Goal: Task Accomplishment & Management: Manage account settings

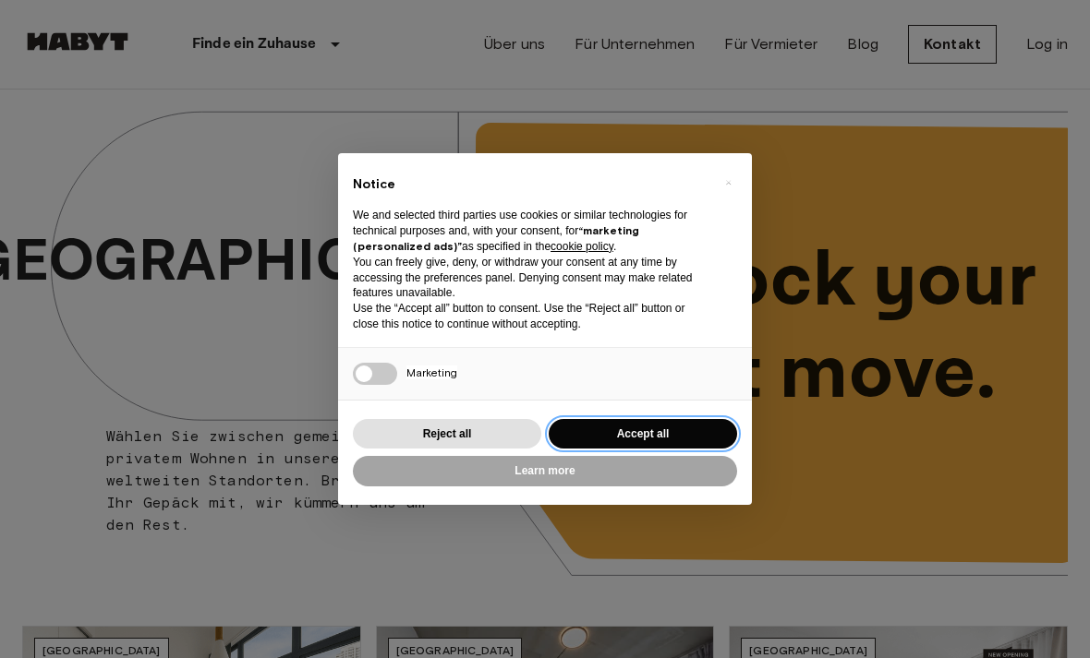
click at [686, 436] on button "Accept all" at bounding box center [643, 434] width 188 height 30
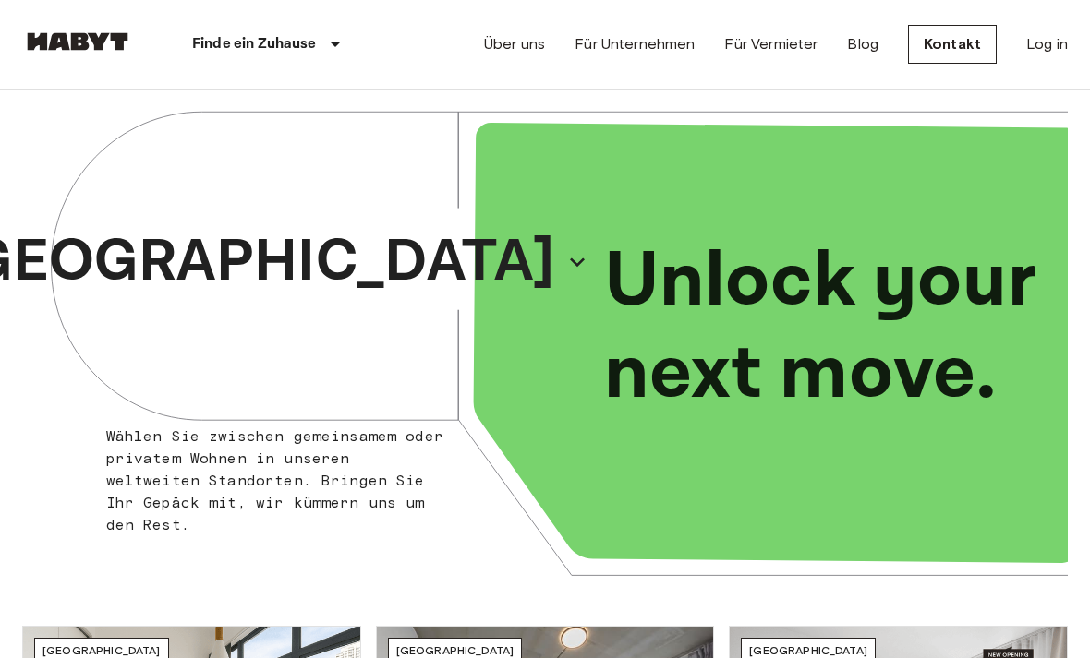
click at [1055, 38] on link "Log in" at bounding box center [1047, 44] width 42 height 22
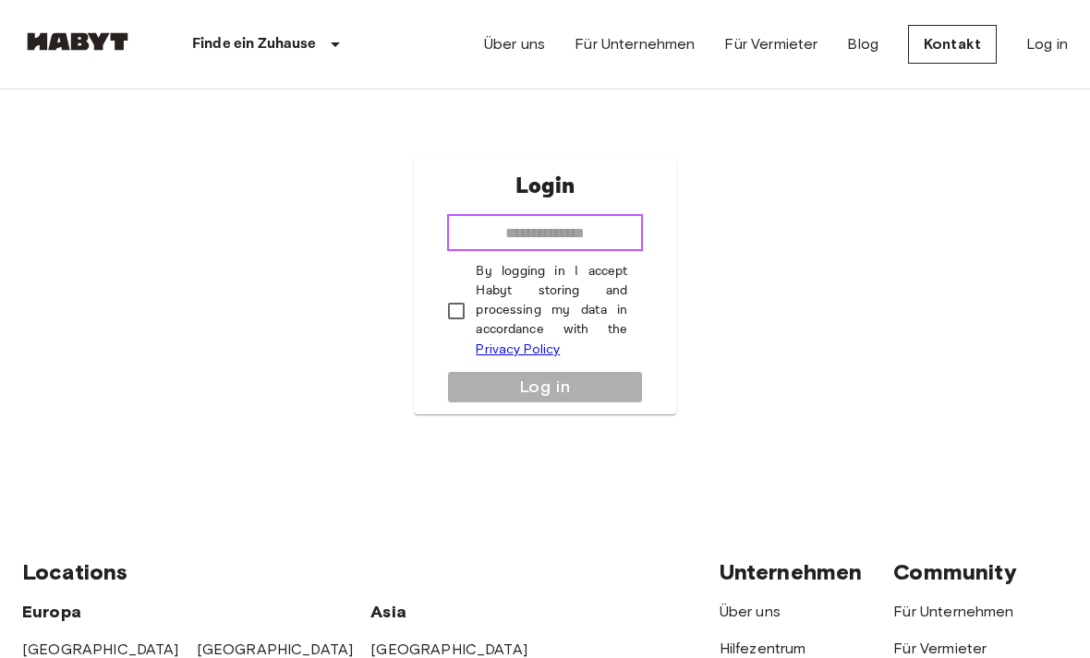
click at [600, 251] on input "email" at bounding box center [544, 232] width 195 height 37
type input "**********"
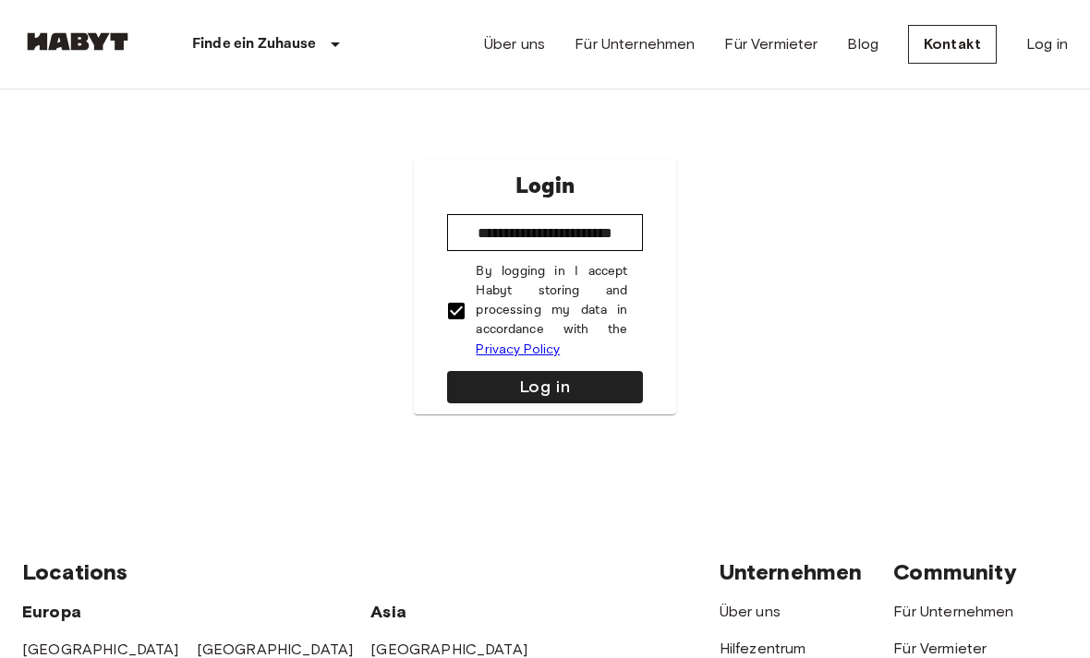
click at [546, 404] on button "Log in" at bounding box center [544, 387] width 195 height 32
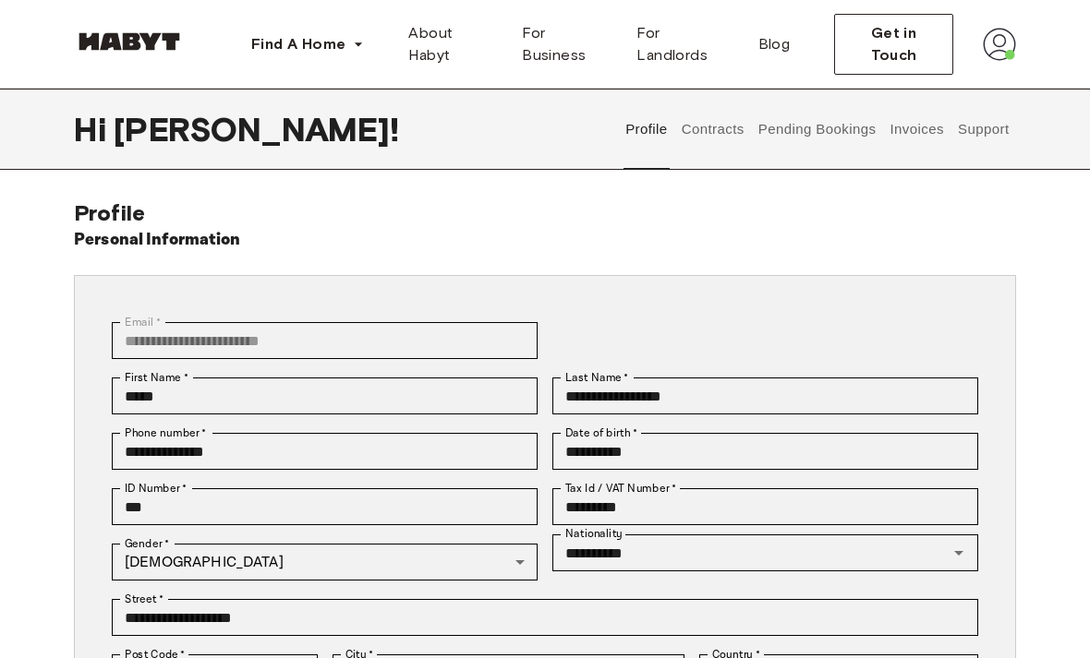
click at [742, 130] on button "Contracts" at bounding box center [712, 129] width 67 height 81
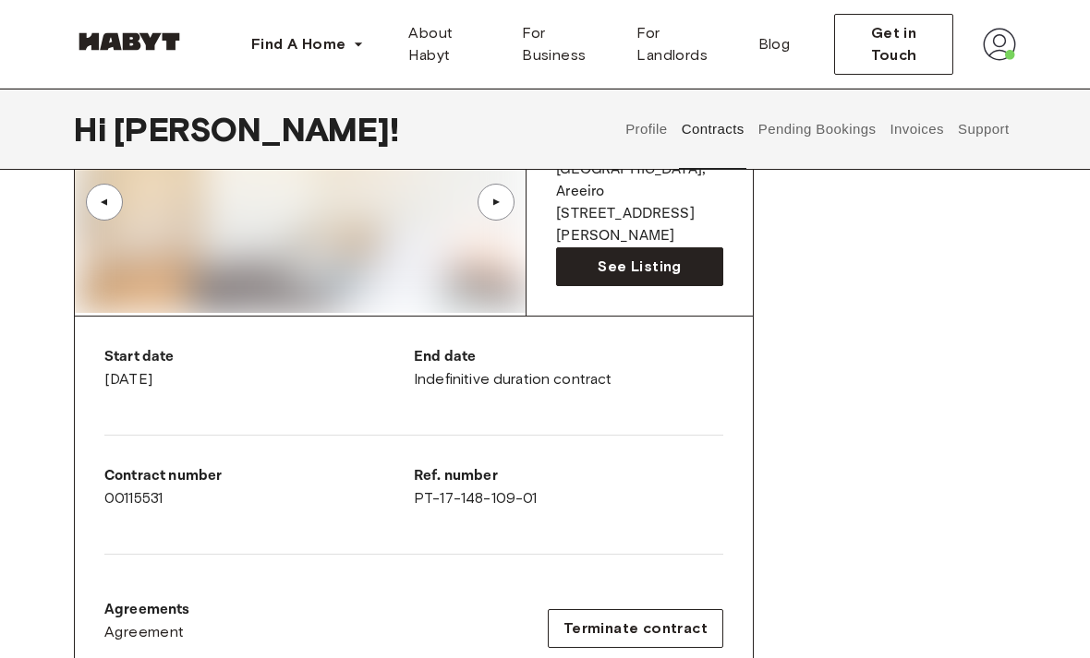
scroll to position [205, 0]
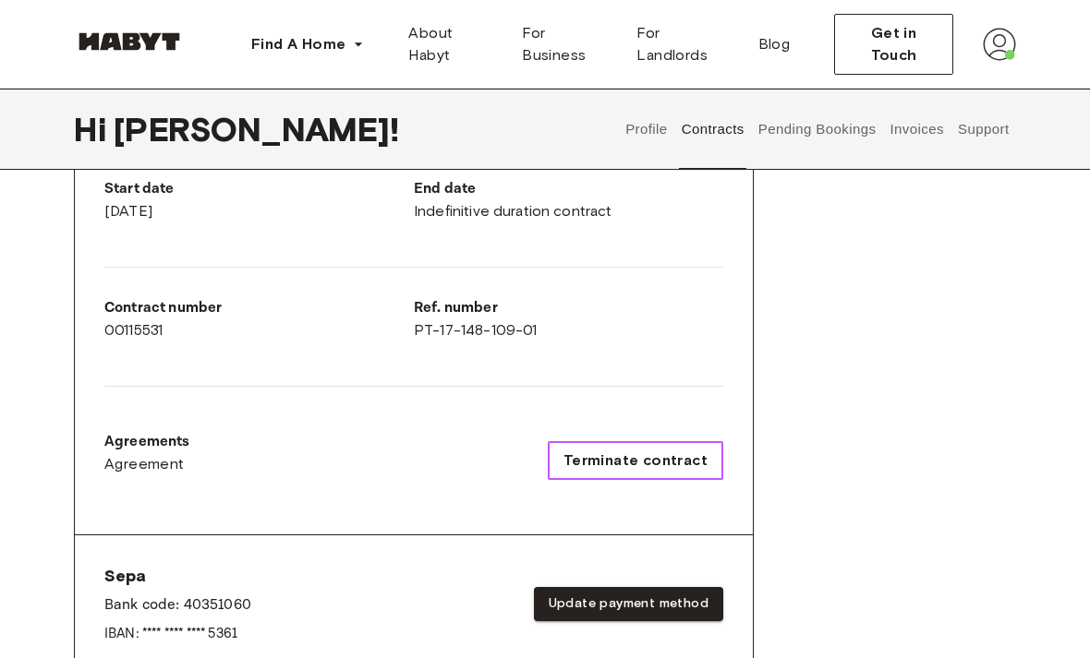
click at [656, 459] on span "Terminate contract" at bounding box center [635, 462] width 144 height 22
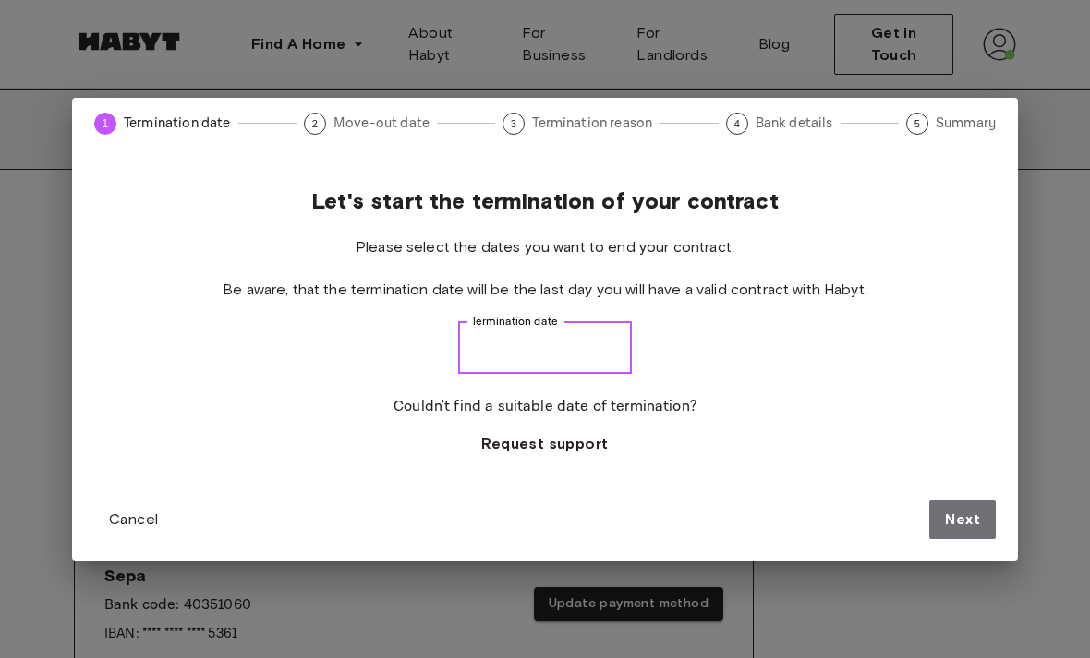
click at [589, 367] on input "Termination date" at bounding box center [545, 348] width 174 height 52
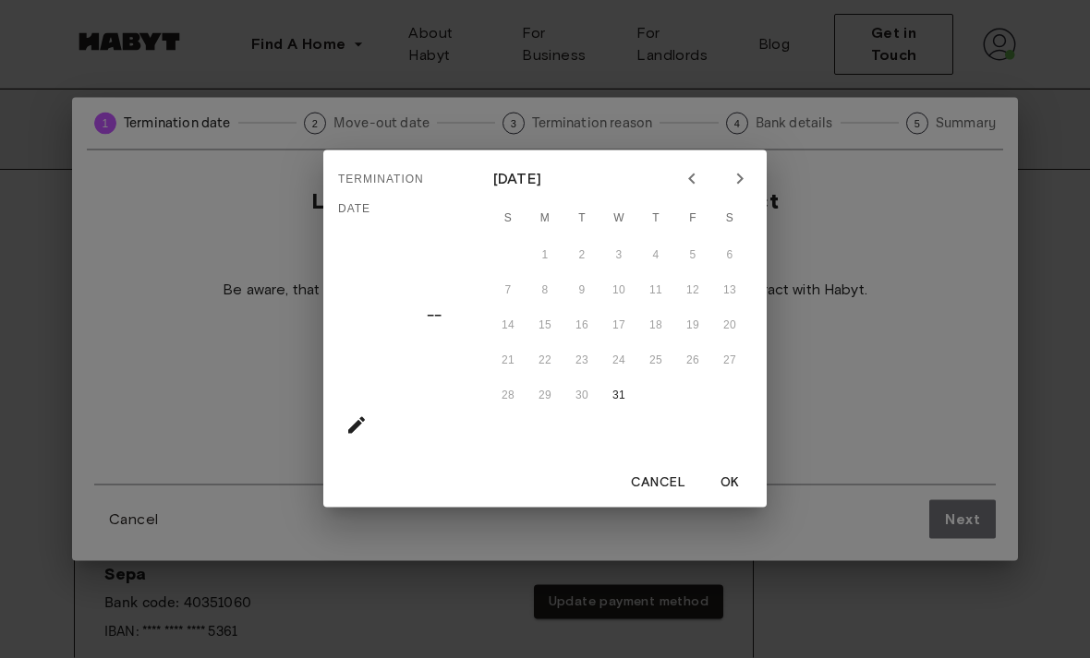
scroll to position [369, 0]
click at [694, 190] on icon "Previous month" at bounding box center [692, 179] width 22 height 22
click at [698, 190] on icon "Previous month" at bounding box center [692, 179] width 22 height 22
click at [551, 343] on div "14 15 16 17 18 19 20" at bounding box center [618, 325] width 295 height 33
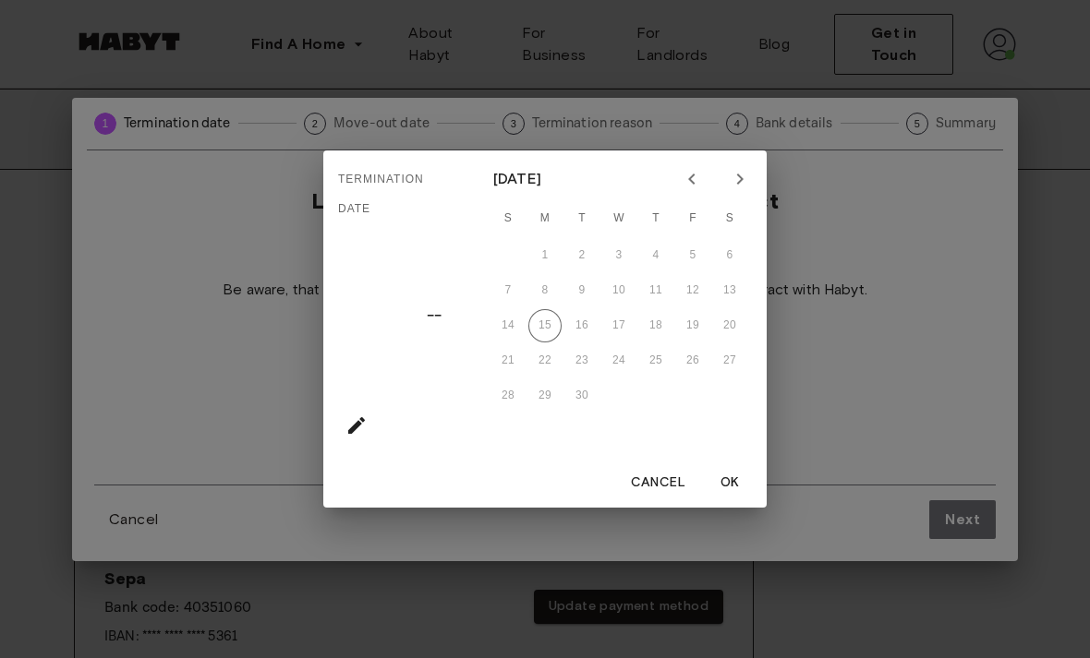
click at [587, 413] on div "28 29 30" at bounding box center [618, 396] width 295 height 33
click at [732, 190] on icon "Next month" at bounding box center [740, 179] width 22 height 22
click at [747, 190] on icon "Next month" at bounding box center [740, 179] width 22 height 22
click at [520, 448] on div "30" at bounding box center [618, 431] width 295 height 33
click at [740, 190] on icon "Next month" at bounding box center [740, 179] width 22 height 22
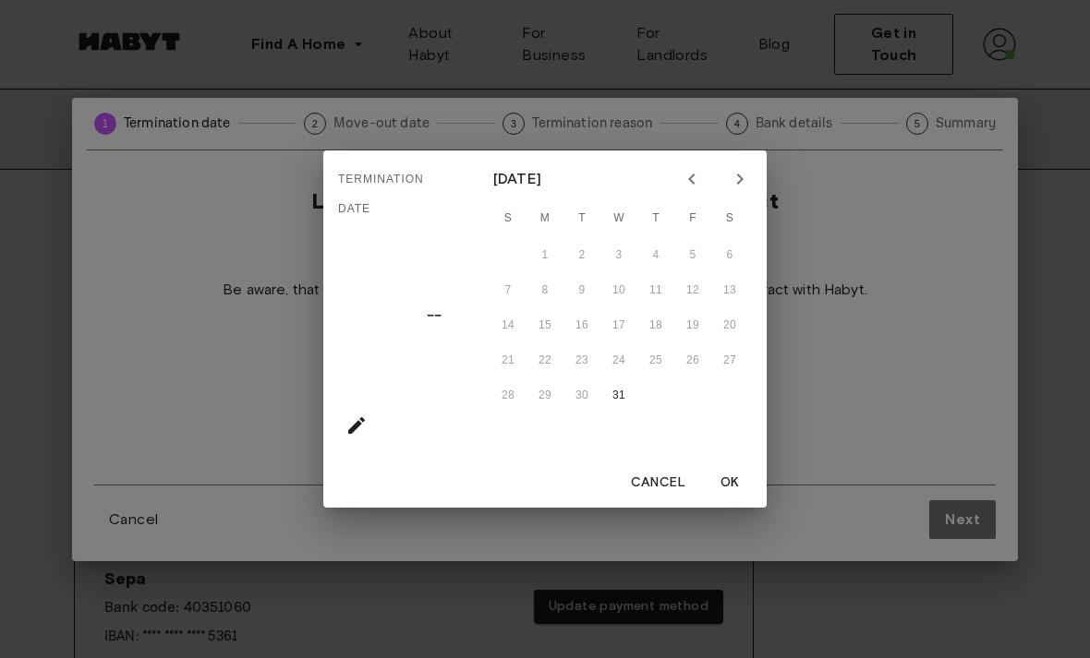
click at [549, 272] on div "1 2 3 4 5 6" at bounding box center [618, 255] width 295 height 33
click at [427, 333] on h4 "––" at bounding box center [434, 315] width 15 height 35
click at [362, 437] on icon "calendar view is open, go to text input view" at bounding box center [356, 426] width 22 height 22
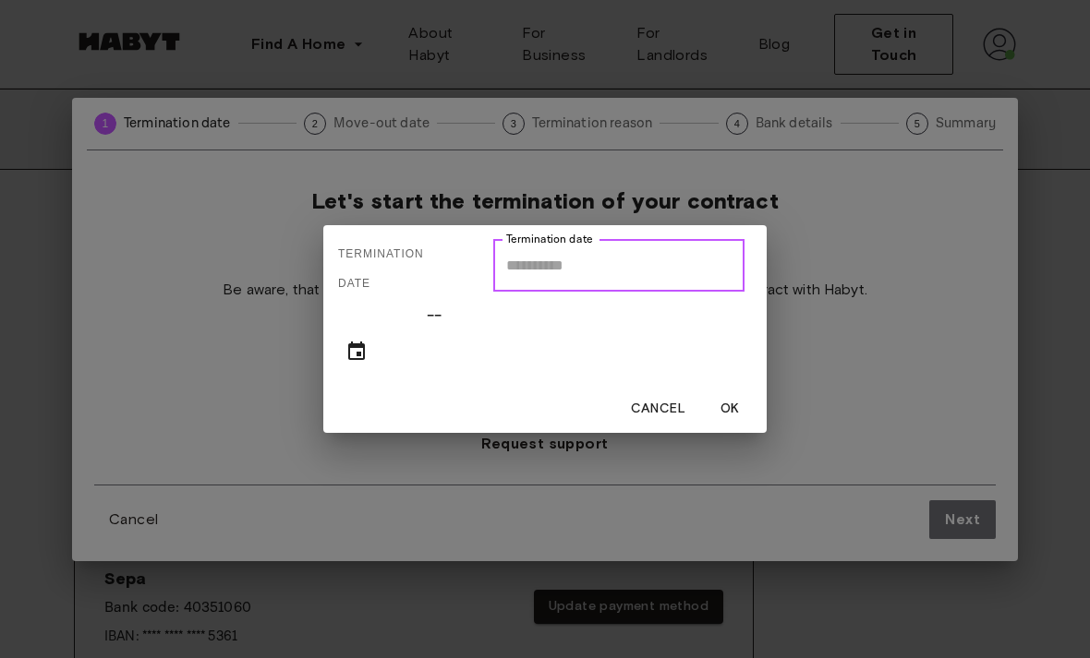
click at [597, 292] on input "Termination date" at bounding box center [618, 266] width 251 height 52
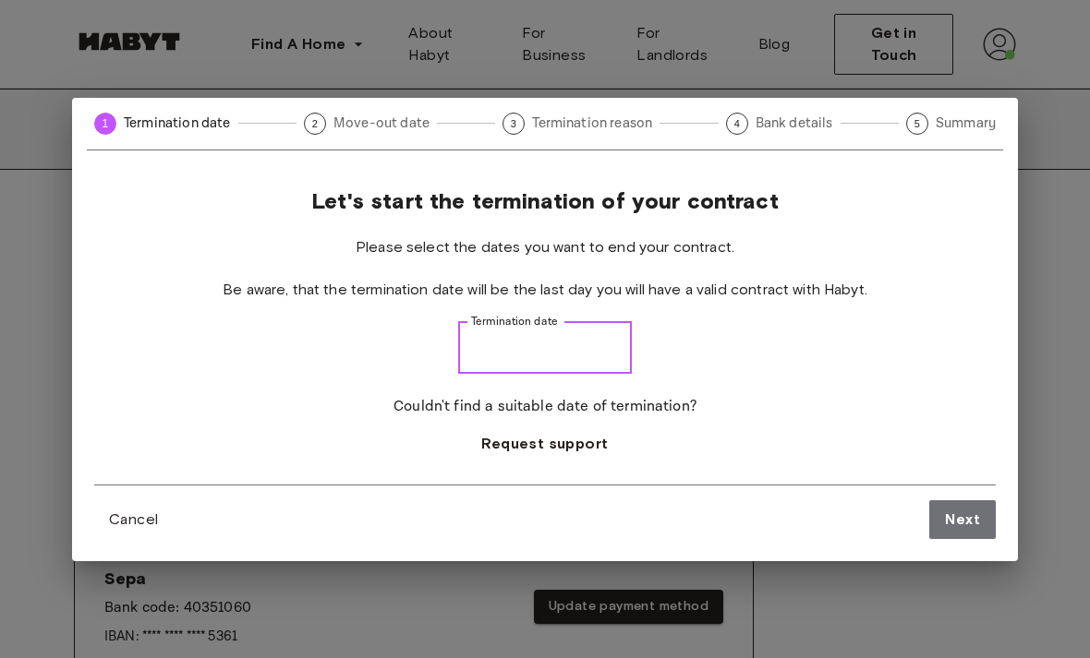
click at [558, 374] on input "Termination date" at bounding box center [545, 348] width 174 height 52
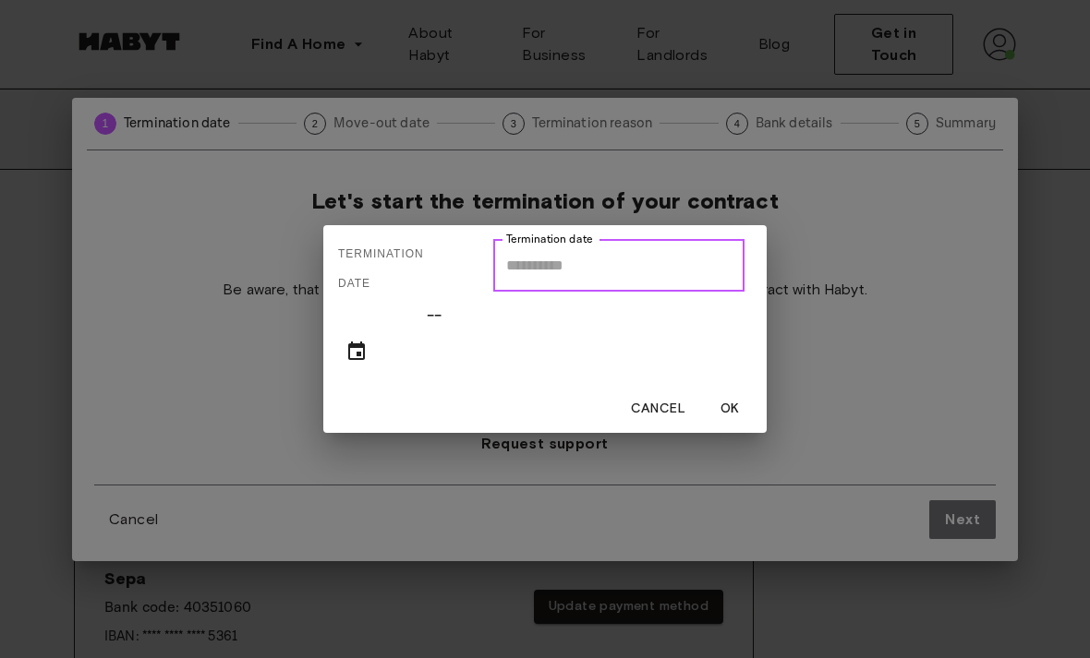
click at [557, 292] on input "Termination date" at bounding box center [618, 266] width 251 height 52
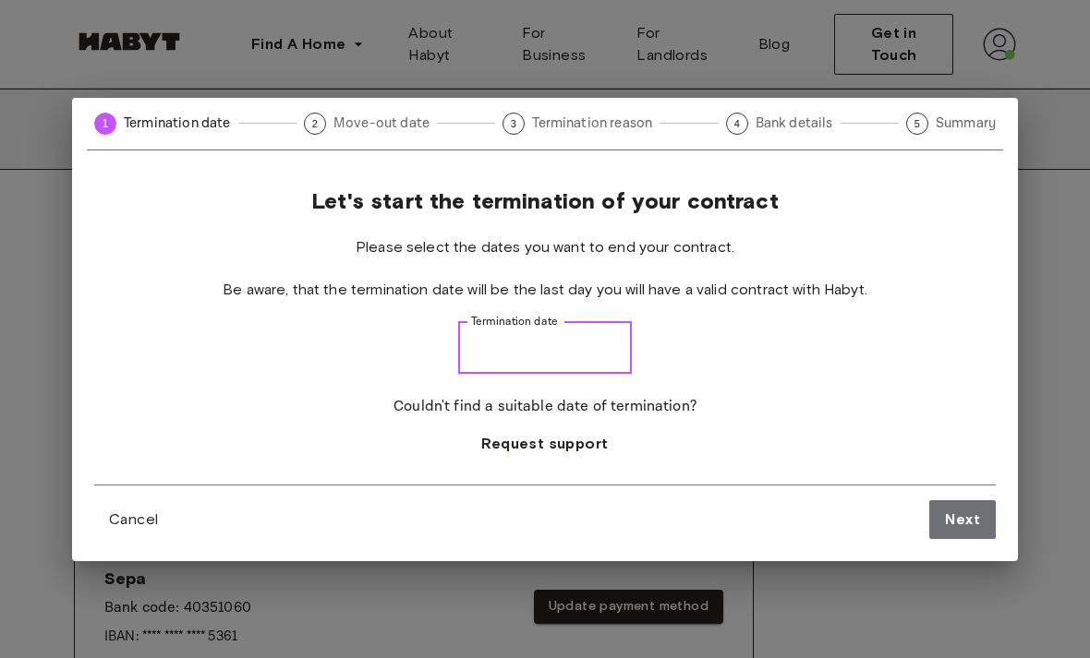
click at [570, 371] on input "Termination date" at bounding box center [545, 348] width 174 height 52
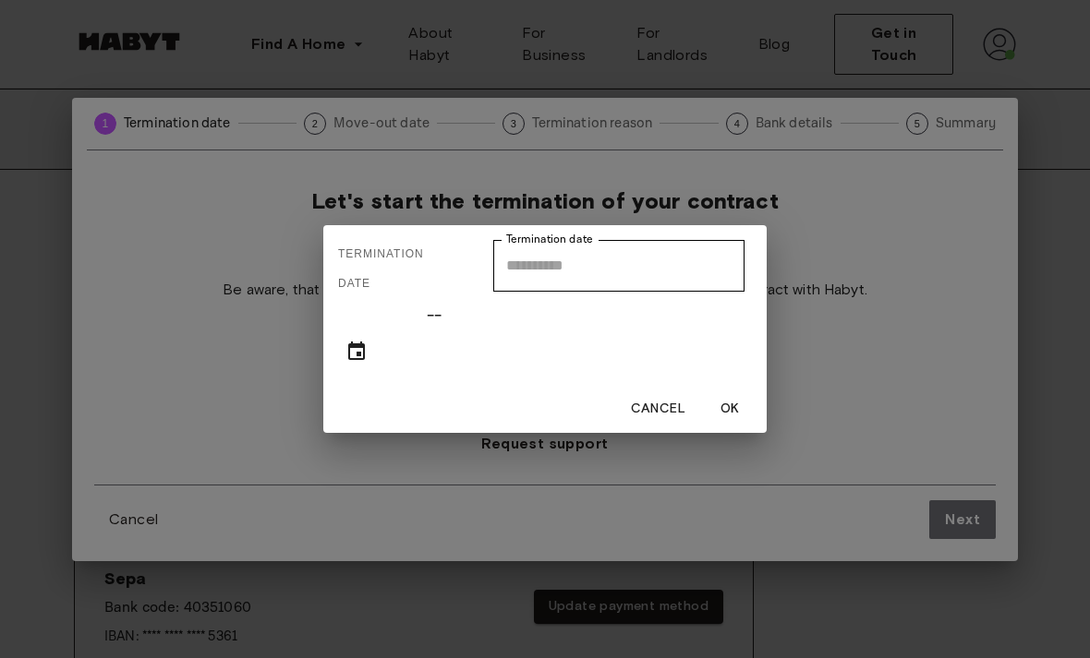
click at [353, 360] on icon "text input view is open, go to calendar view" at bounding box center [356, 351] width 17 height 18
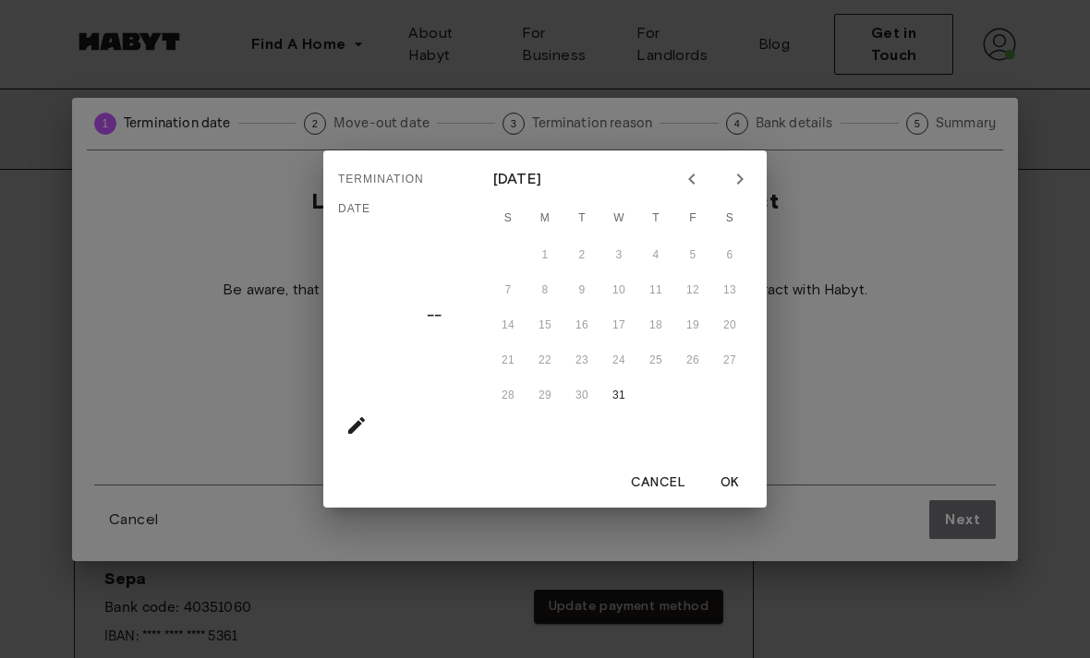
click at [627, 413] on button "31" at bounding box center [618, 396] width 33 height 33
type input "**********"
click at [588, 413] on div "28 29 30 31" at bounding box center [618, 396] width 295 height 33
click at [695, 190] on icon "Previous month" at bounding box center [692, 179] width 22 height 22
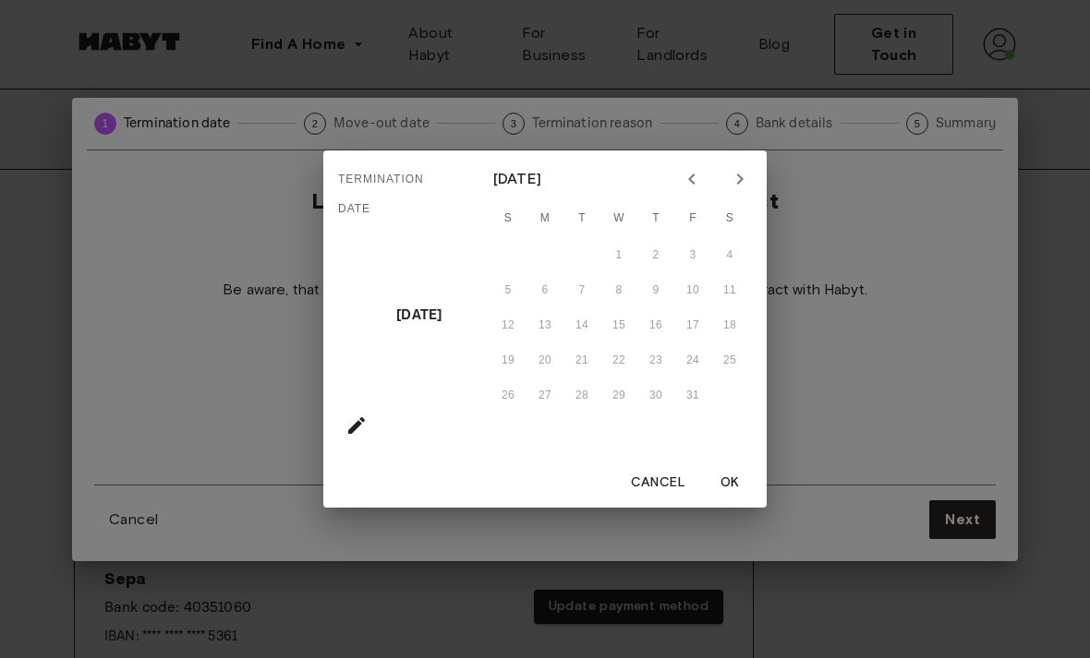
click at [693, 190] on icon "Previous month" at bounding box center [692, 179] width 22 height 22
click at [640, 500] on button "Cancel" at bounding box center [657, 483] width 69 height 34
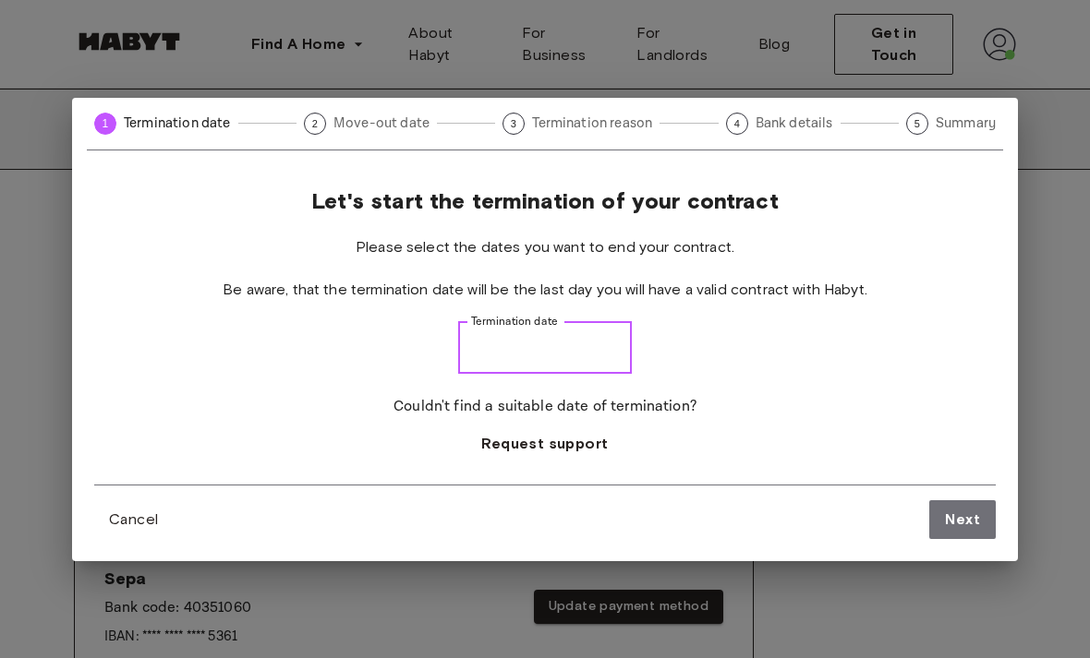
click at [602, 374] on input "Termination date" at bounding box center [545, 348] width 174 height 52
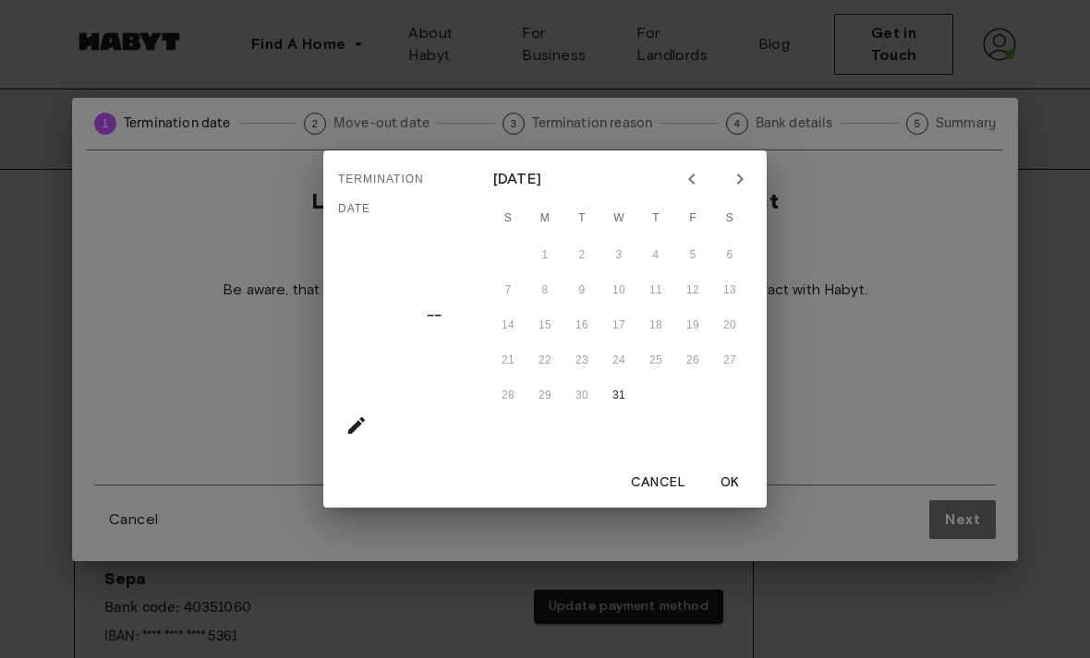
click at [784, 431] on div "Termination date –– December 2025 S M T W T F S 1 2 3 4 5 6 7 8 9 10 11 12 13 1…" at bounding box center [545, 329] width 1090 height 658
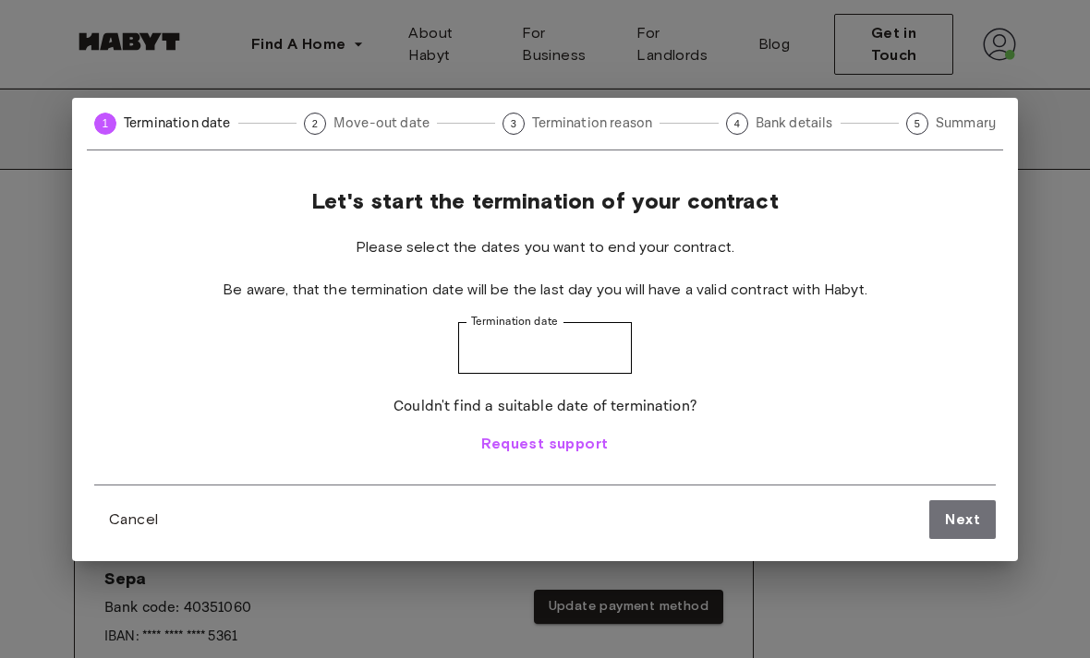
click at [565, 455] on span "Request support" at bounding box center [544, 444] width 127 height 22
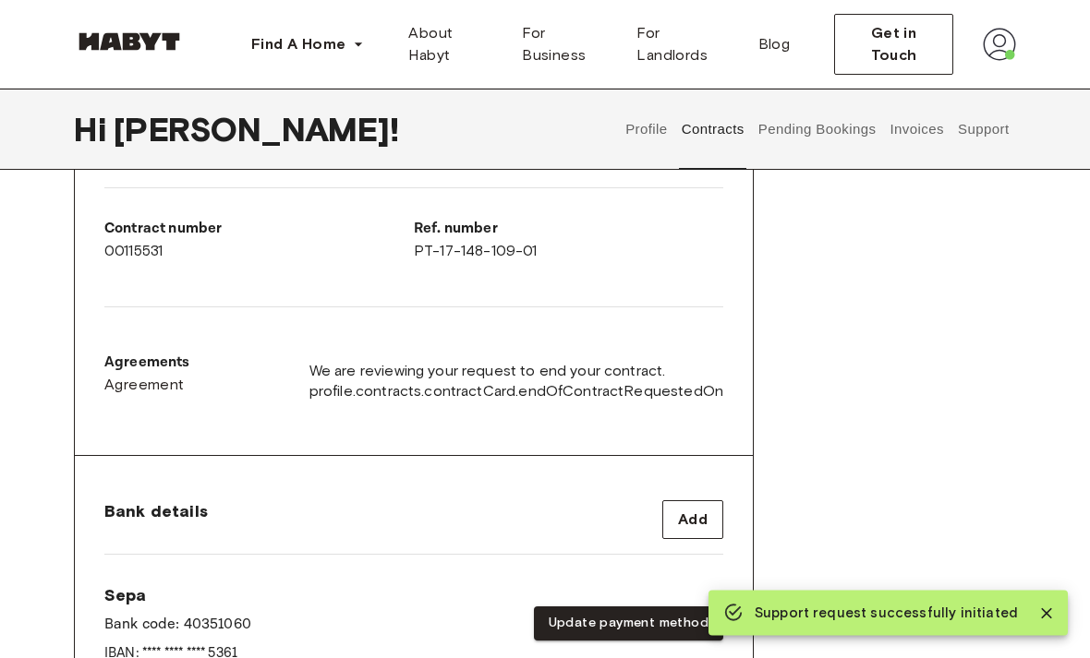
scroll to position [452, 0]
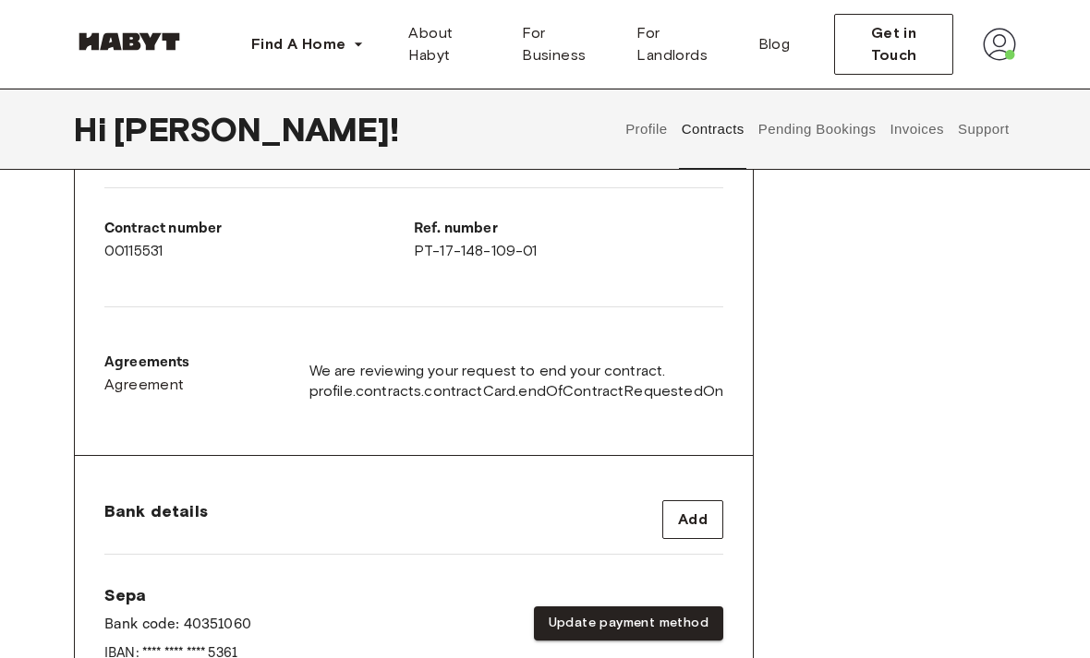
click at [854, 143] on button "Pending Bookings" at bounding box center [816, 129] width 123 height 81
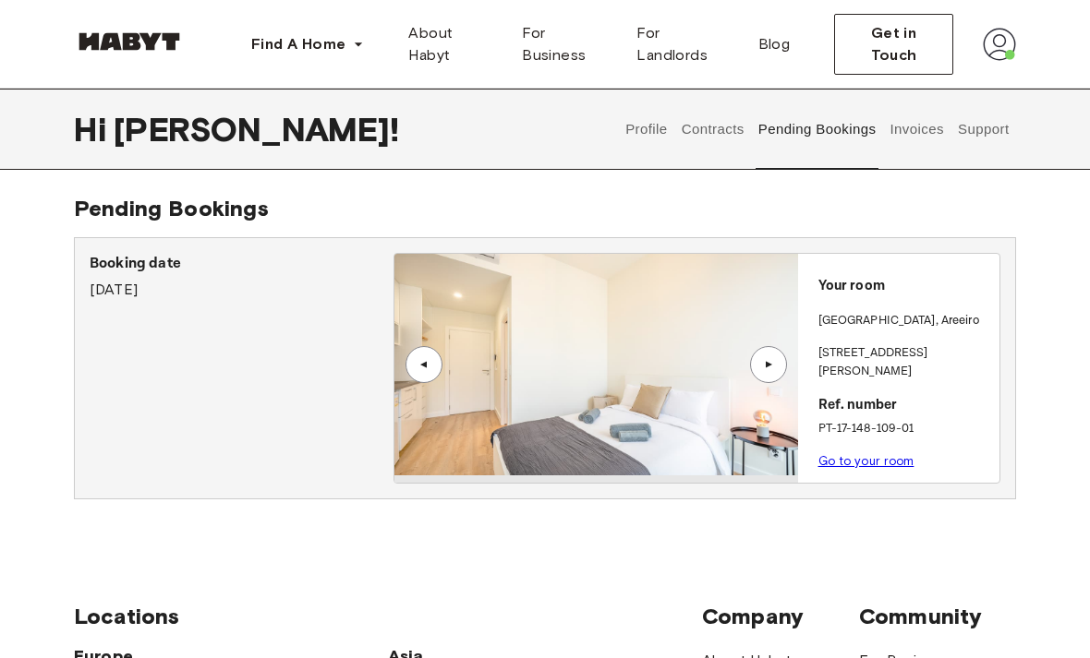
scroll to position [5, 0]
click at [960, 395] on p "Ref. number" at bounding box center [905, 405] width 174 height 21
click at [909, 454] on link "Go to your room" at bounding box center [866, 461] width 96 height 14
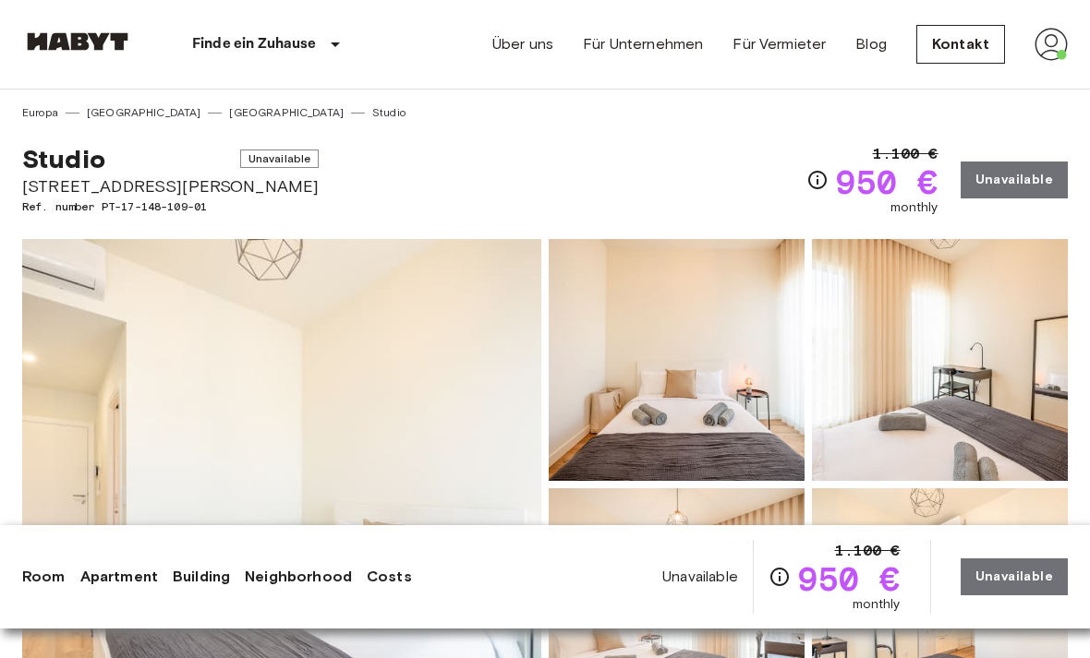
click at [964, 43] on link "Kontakt" at bounding box center [960, 44] width 89 height 39
click at [531, 54] on link "Über uns" at bounding box center [522, 44] width 61 height 22
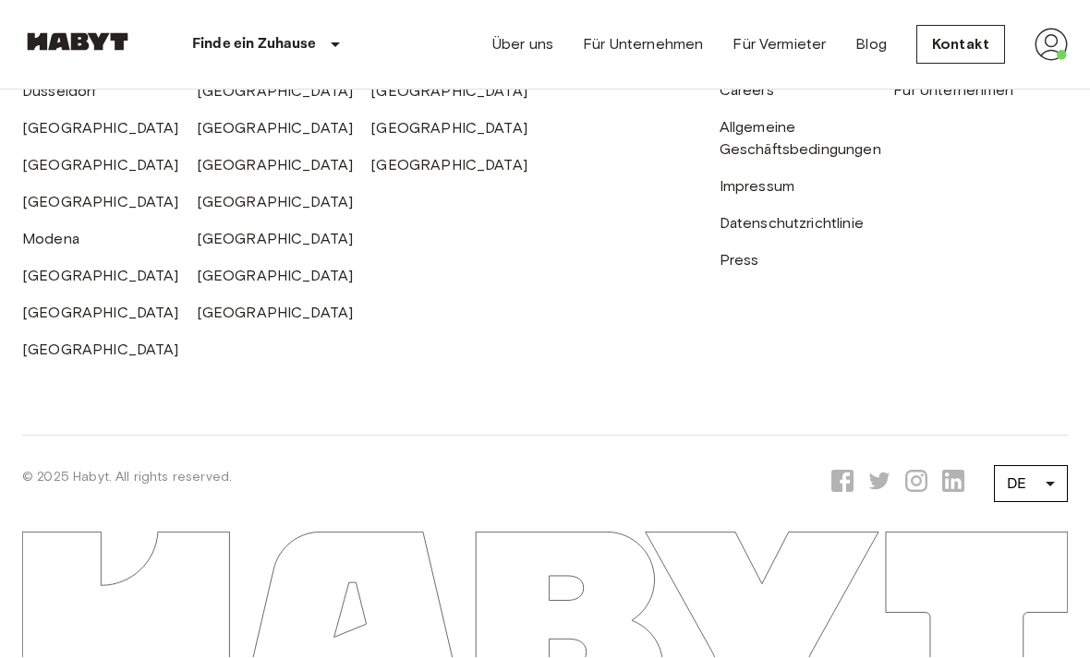
scroll to position [6039, 0]
click at [792, 26] on link "Hilfezentrum" at bounding box center [762, 17] width 87 height 18
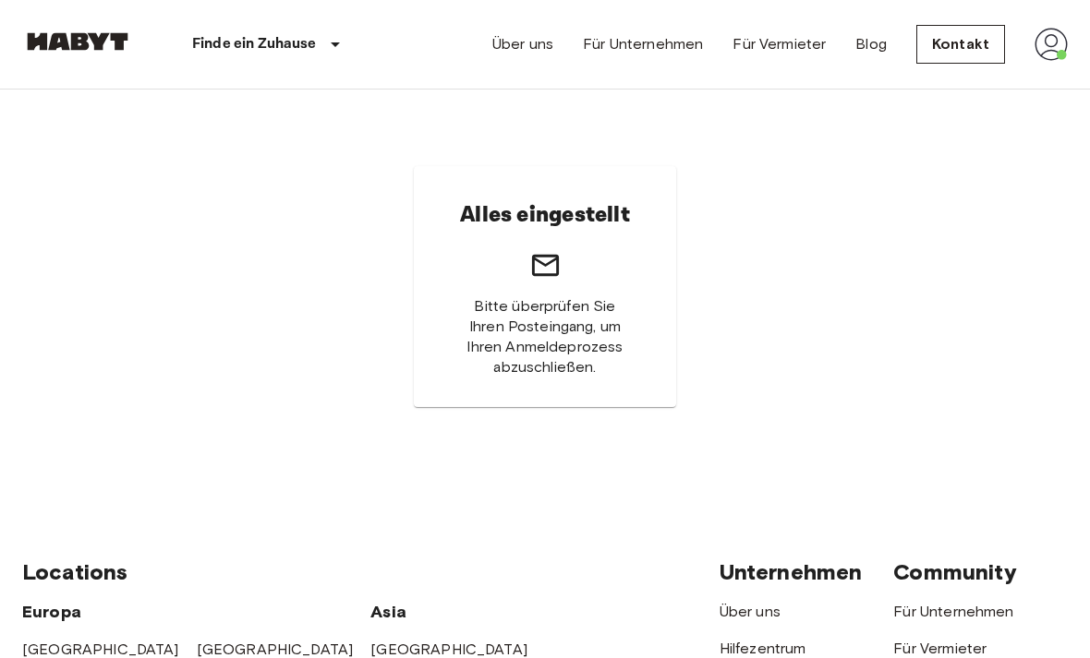
click at [793, 53] on img at bounding box center [1050, 44] width 33 height 33
click at [793, 79] on li "Profile" at bounding box center [982, 77] width 185 height 33
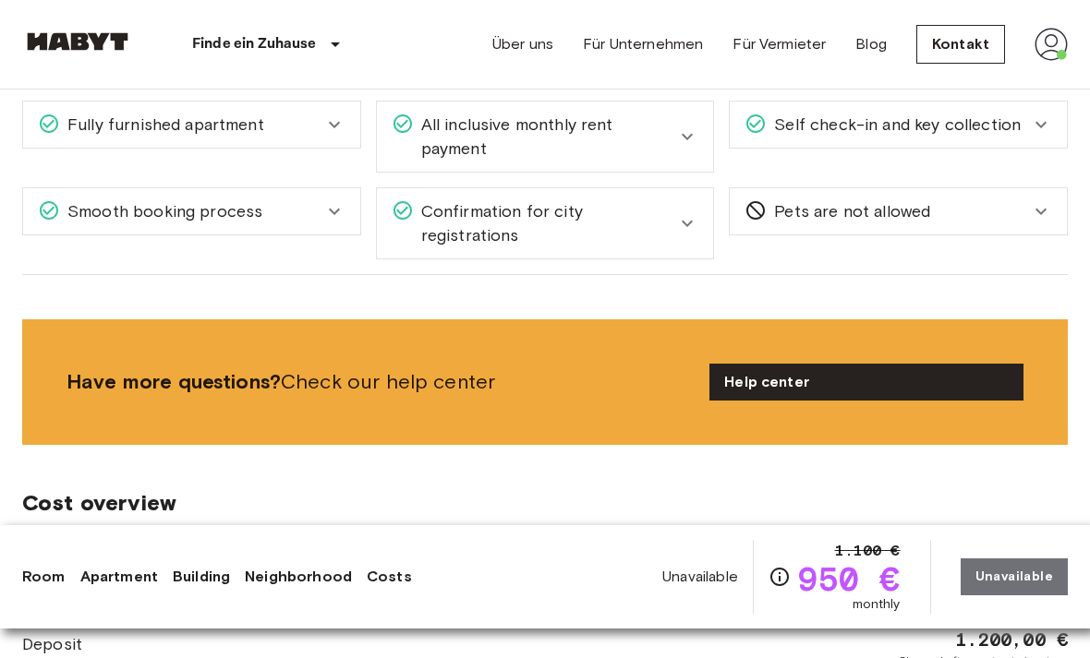
scroll to position [2034, 0]
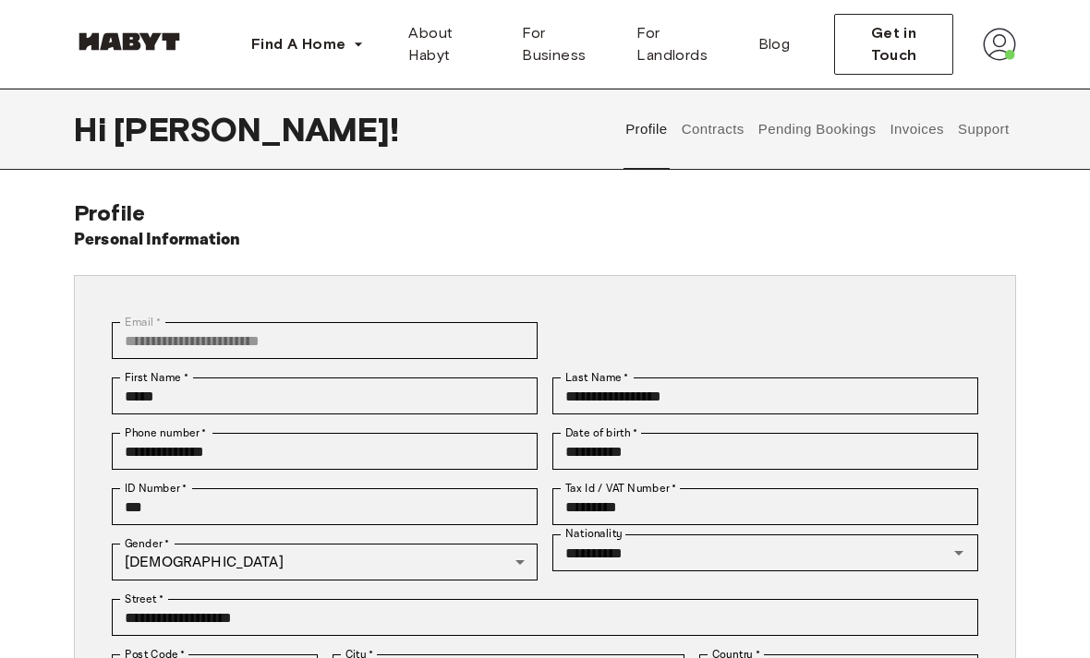
click at [815, 128] on button "Pending Bookings" at bounding box center [816, 129] width 123 height 81
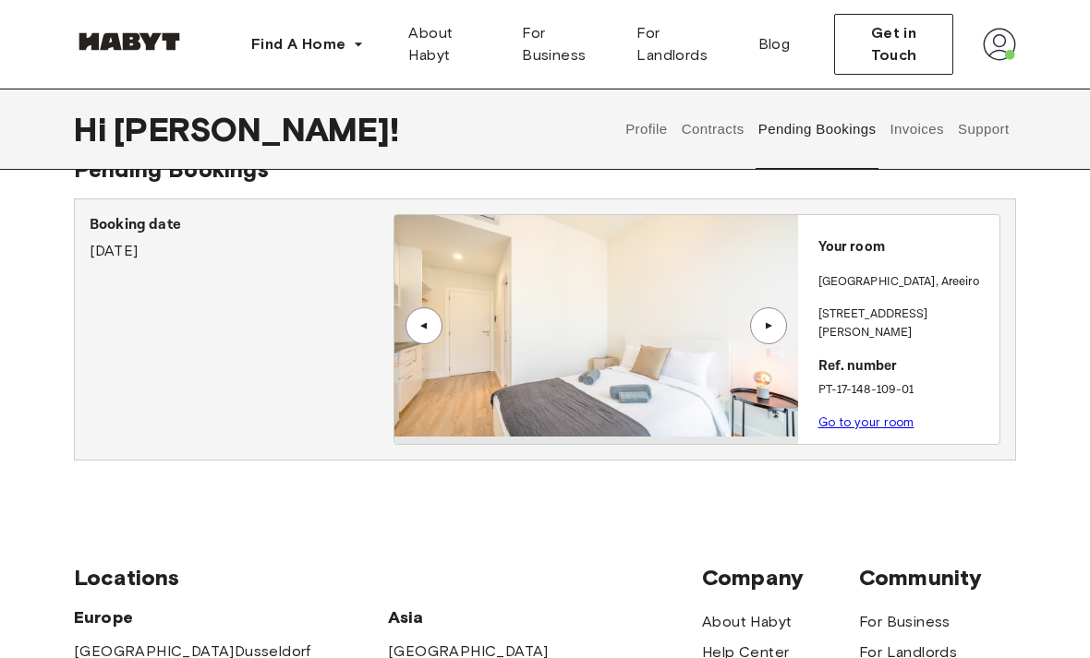
scroll to position [48, 0]
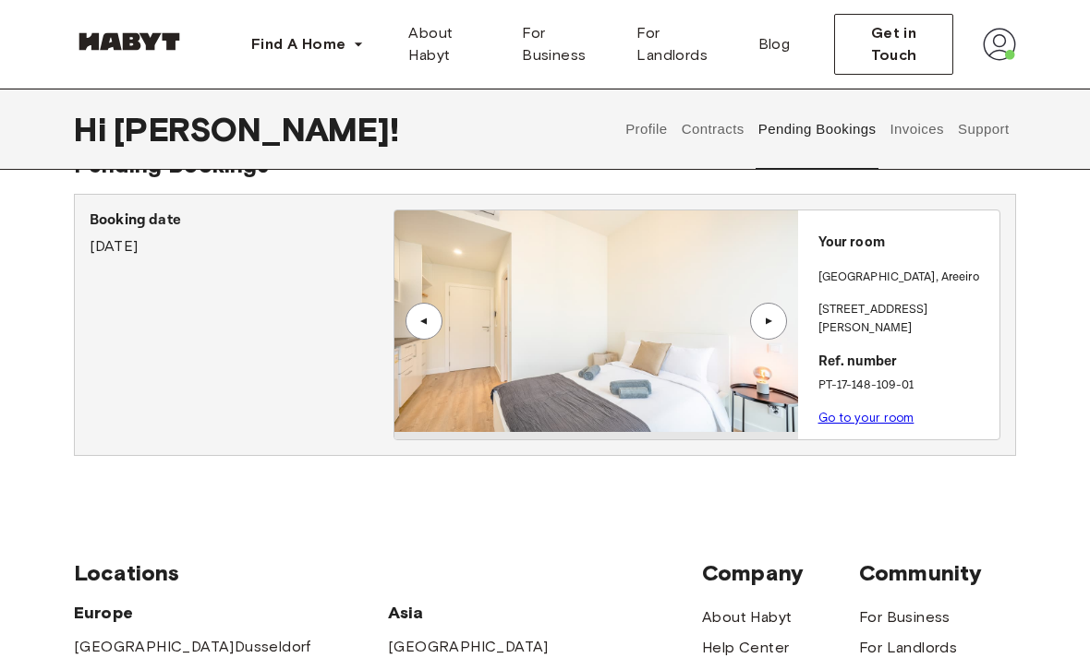
click at [717, 126] on button "Contracts" at bounding box center [712, 129] width 67 height 81
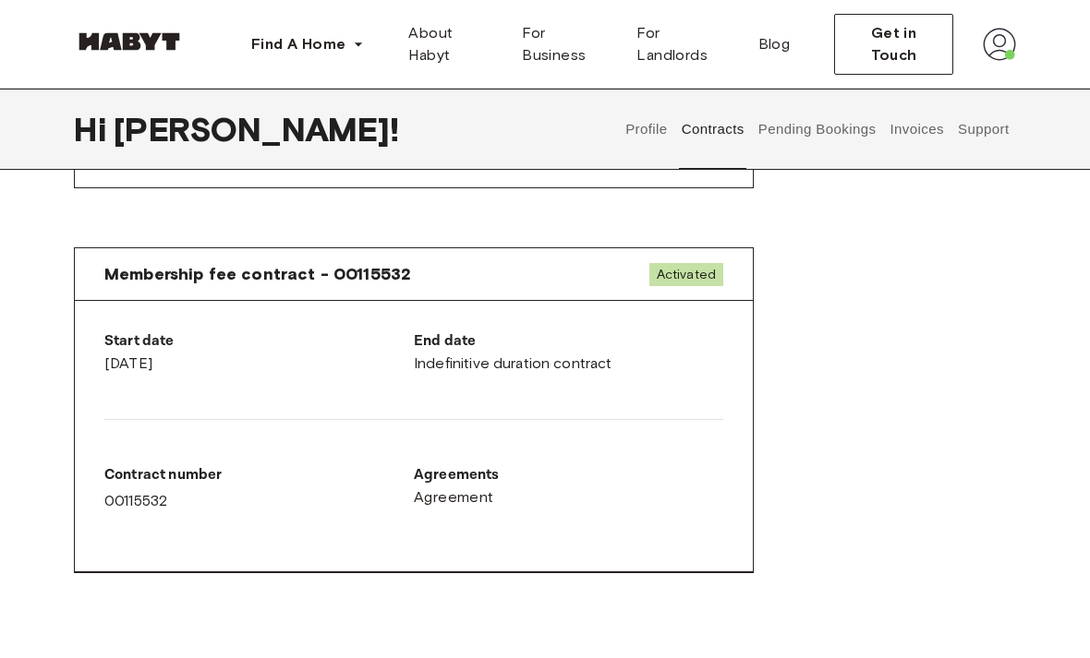
scroll to position [960, 0]
